Goal: Navigation & Orientation: Go to known website

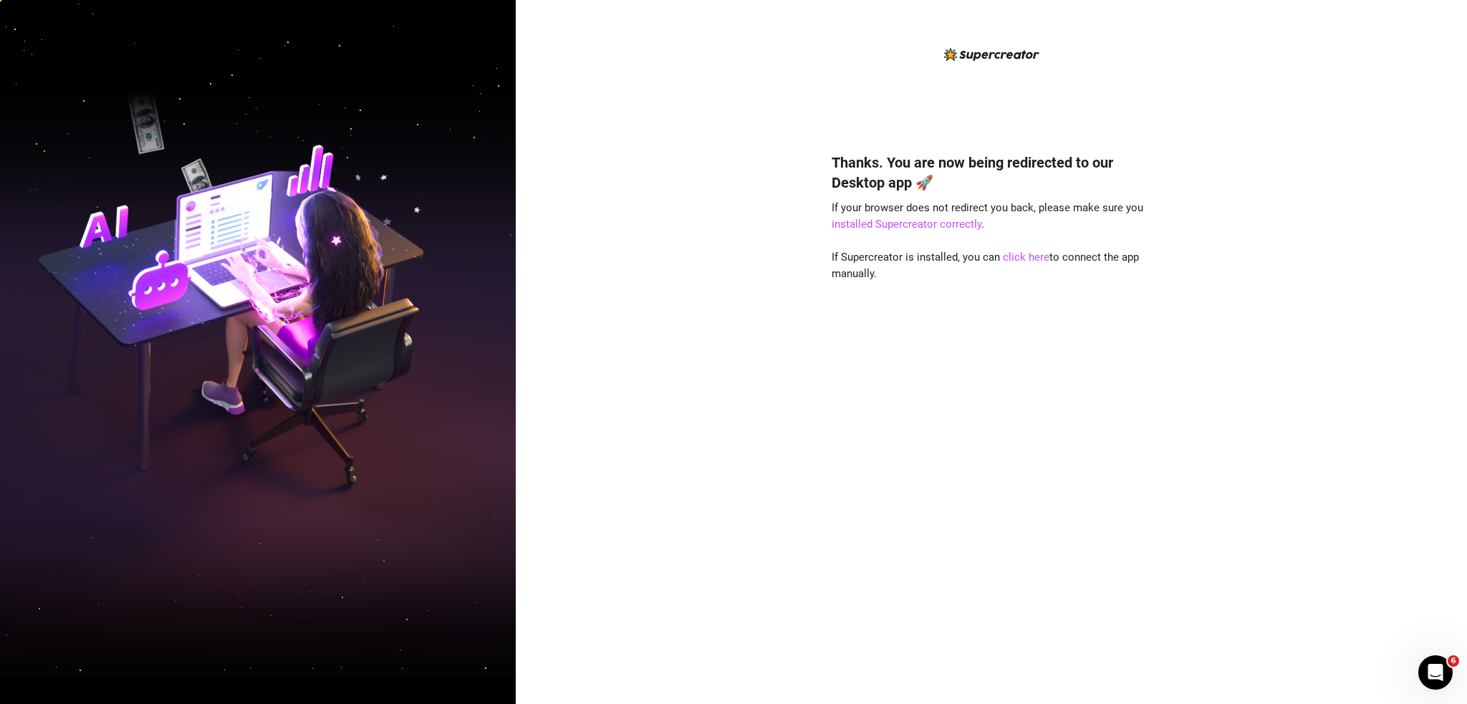
click at [771, 310] on div "Thanks. You are now being redirected to our Desktop app 🚀 If your browser does …" at bounding box center [992, 352] width 952 height 704
click at [1011, 252] on link "click here" at bounding box center [1026, 257] width 47 height 13
click at [1026, 260] on link "click here" at bounding box center [1026, 257] width 47 height 13
click at [622, 704] on div "Thanks. You are now being redirected to our Desktop app 🚀 If your browser does …" at bounding box center [992, 352] width 952 height 704
click at [1022, 254] on link "click here" at bounding box center [1026, 257] width 47 height 13
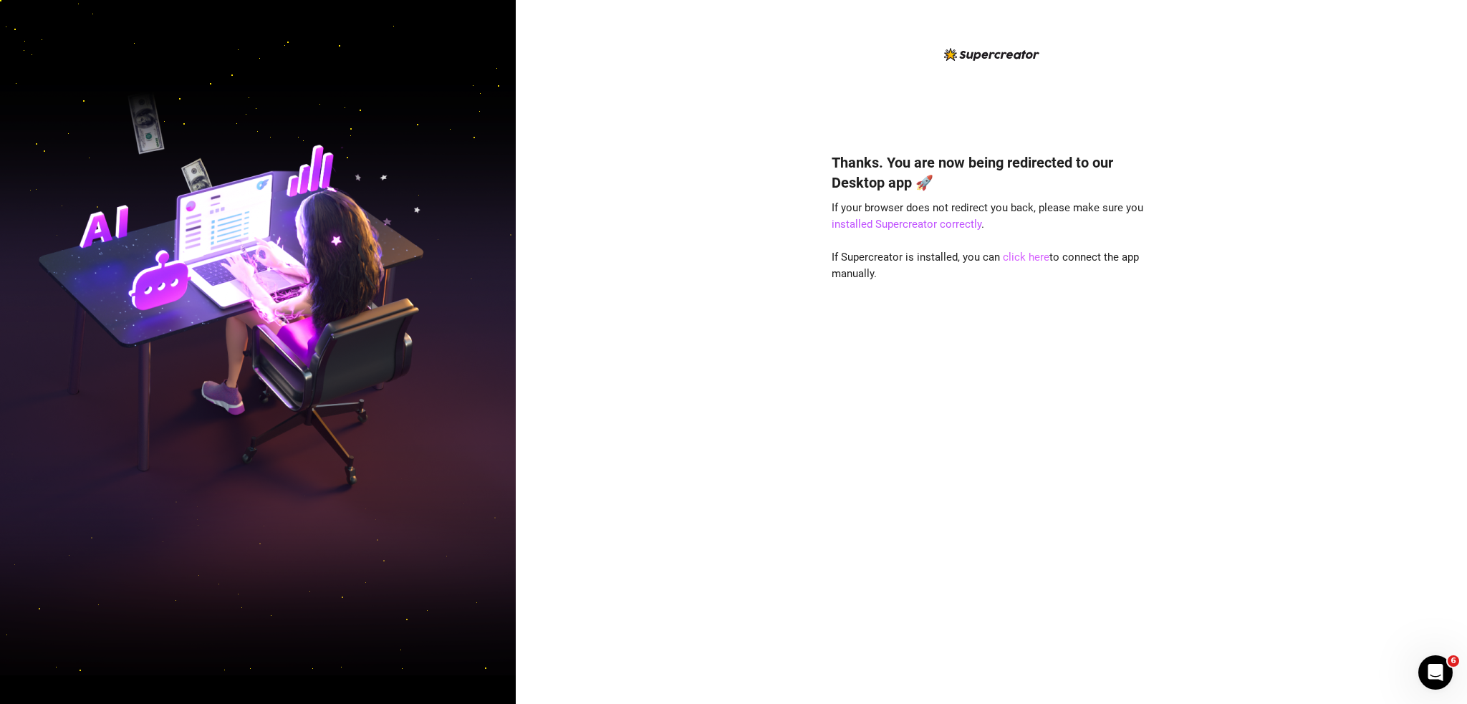
click at [1011, 259] on link "click here" at bounding box center [1026, 257] width 47 height 13
